Goal: Find specific page/section: Find specific page/section

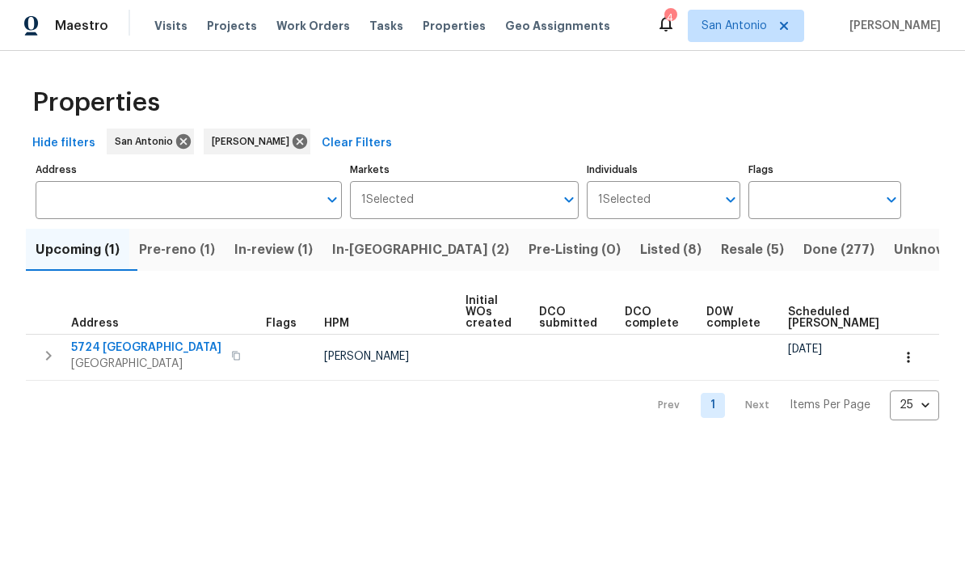
click at [70, 247] on span "Upcoming (1)" at bounding box center [78, 249] width 84 height 23
click at [193, 253] on span "Pre-reno (1)" at bounding box center [177, 249] width 76 height 23
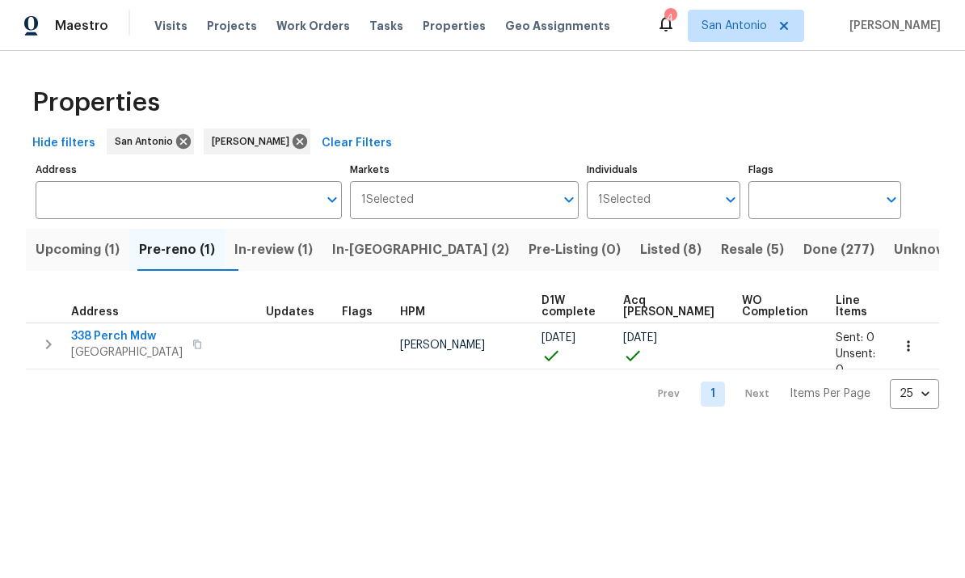
click at [283, 246] on span "In-review (1)" at bounding box center [273, 249] width 78 height 23
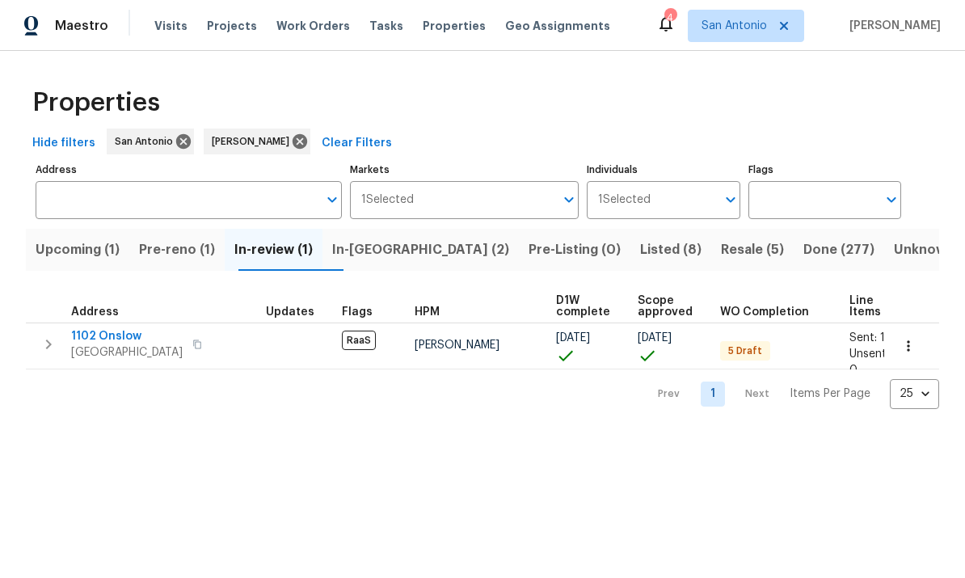
click at [389, 246] on span "In-[GEOGRAPHIC_DATA] (2)" at bounding box center [420, 249] width 177 height 23
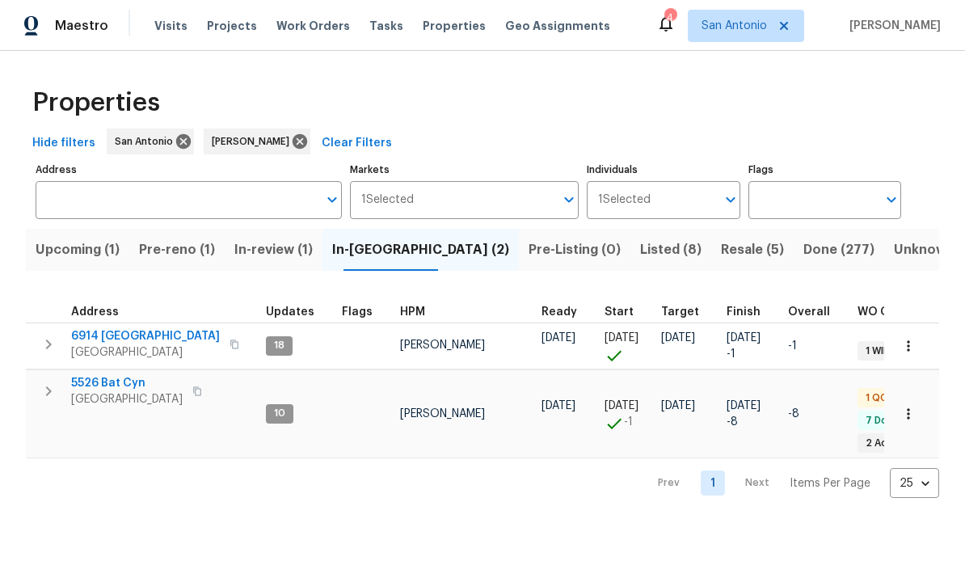
click at [640, 260] on span "Listed (8)" at bounding box center [670, 249] width 61 height 23
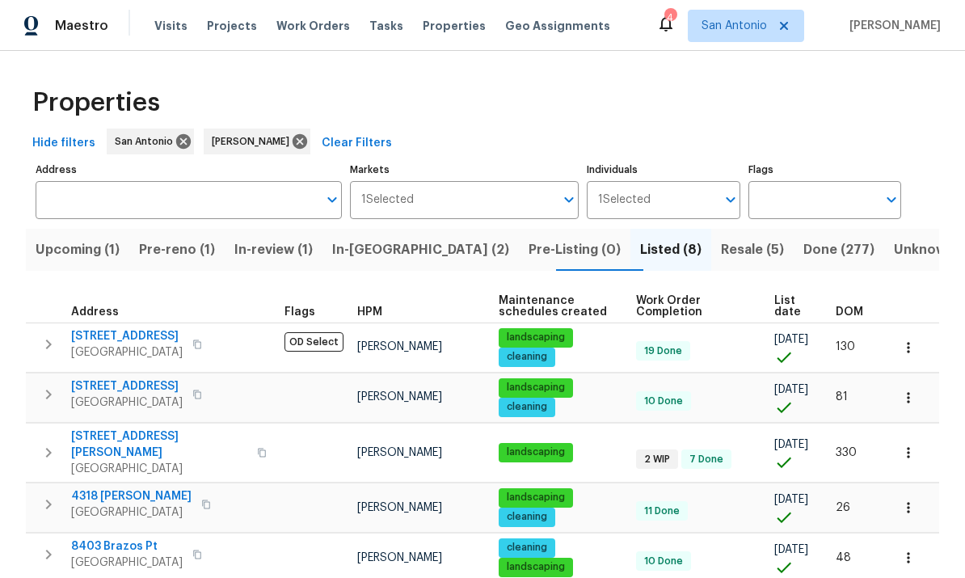
click at [721, 248] on span "Resale (5)" at bounding box center [752, 249] width 63 height 23
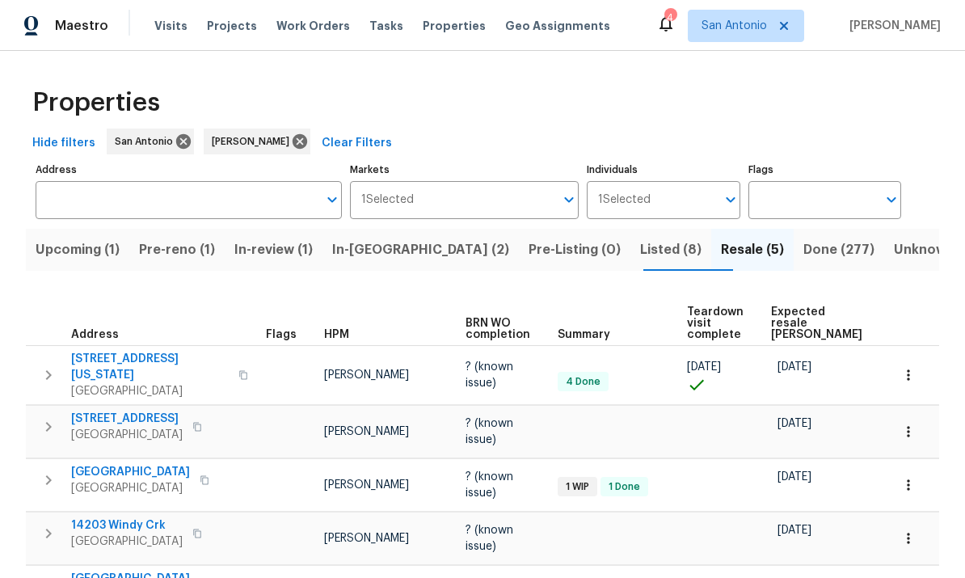
click at [780, 326] on span "Expected resale [PERSON_NAME]" at bounding box center [816, 323] width 91 height 34
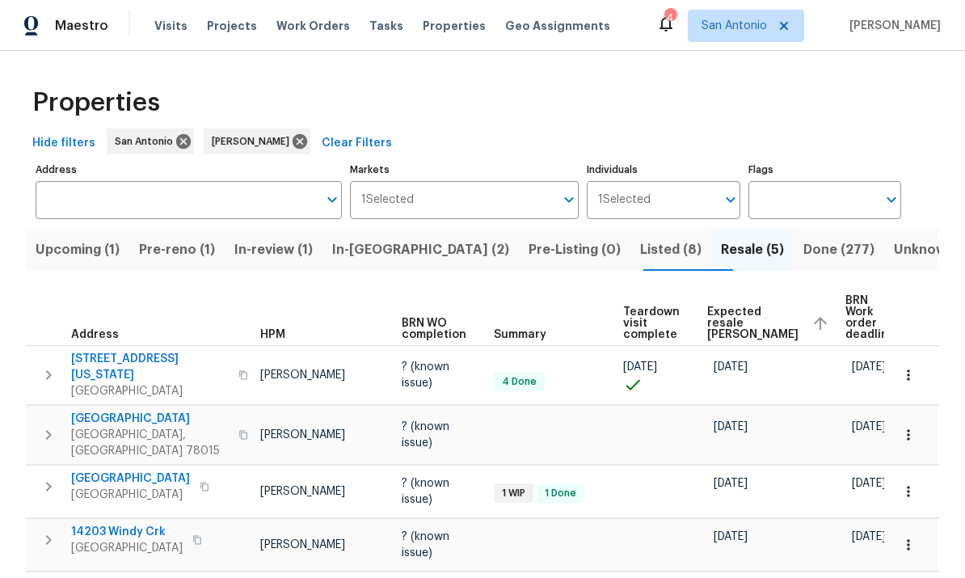
scroll to position [0, 63]
click at [839, 464] on td "[DATE]" at bounding box center [887, 490] width 97 height 53
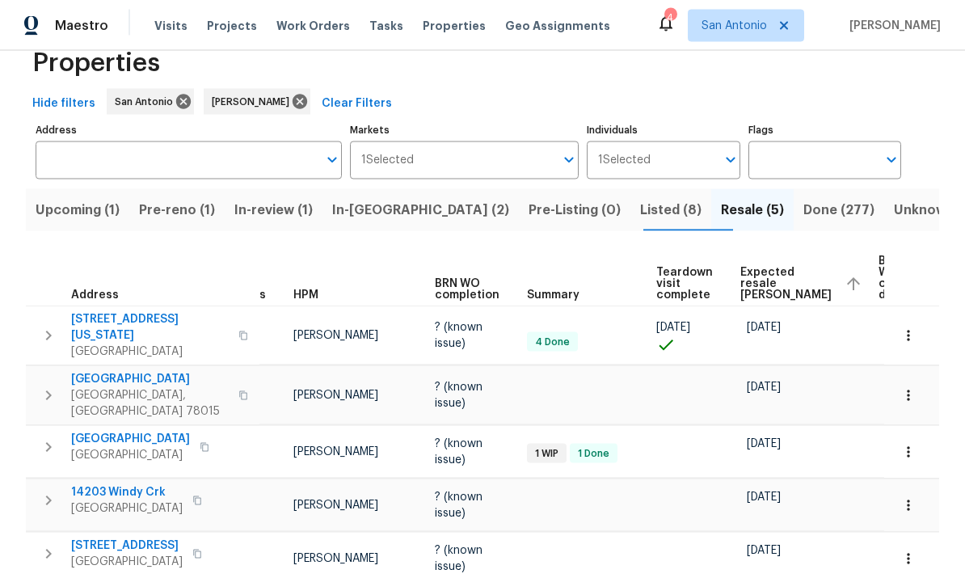
scroll to position [61, 0]
click at [903, 327] on icon "button" at bounding box center [908, 335] width 16 height 16
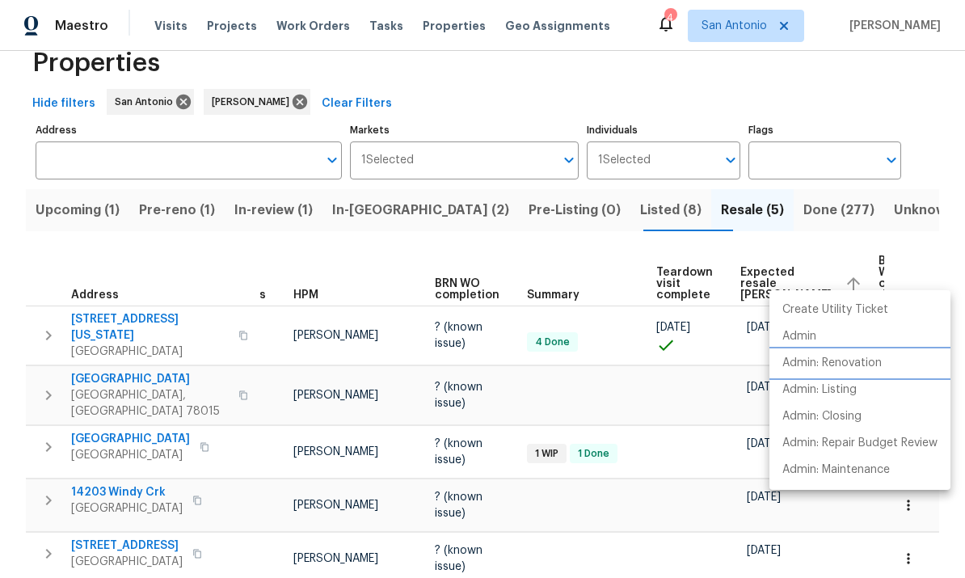
click at [839, 369] on p "Admin: Renovation" at bounding box center [831, 363] width 99 height 17
click at [608, 519] on div at bounding box center [482, 289] width 965 height 578
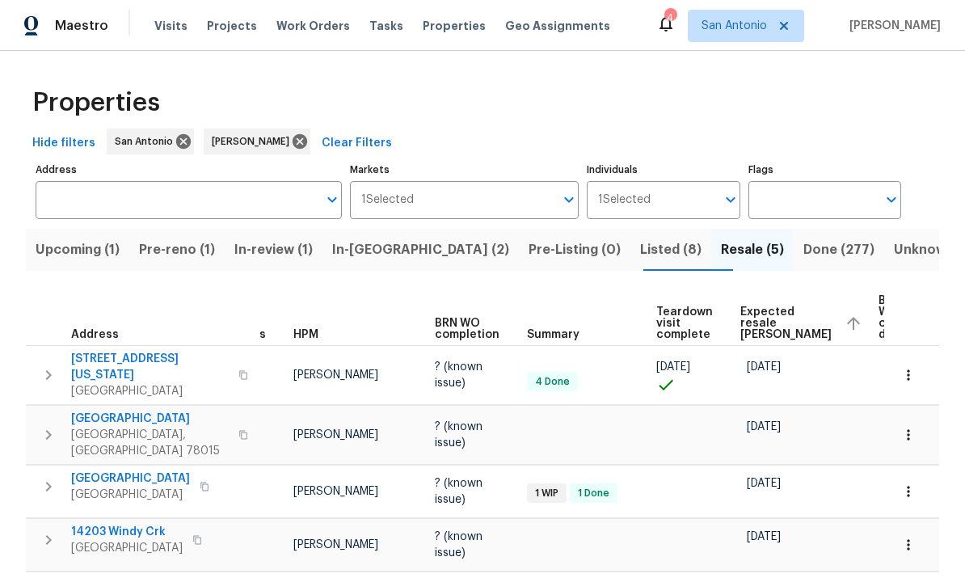
scroll to position [0, 0]
click at [640, 238] on span "Listed (8)" at bounding box center [670, 249] width 61 height 23
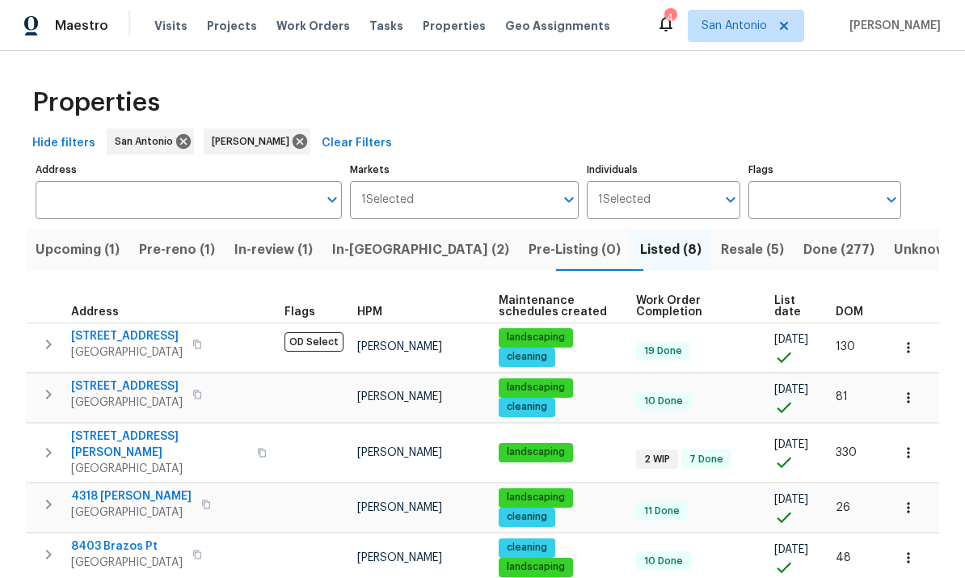
click at [789, 311] on span "List date" at bounding box center [791, 306] width 34 height 23
